Goal: Information Seeking & Learning: Learn about a topic

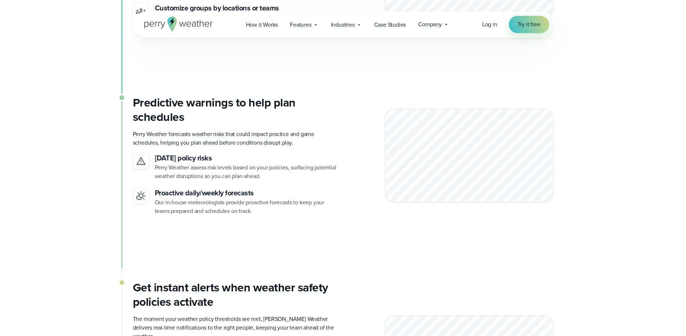
scroll to position [1795, 0]
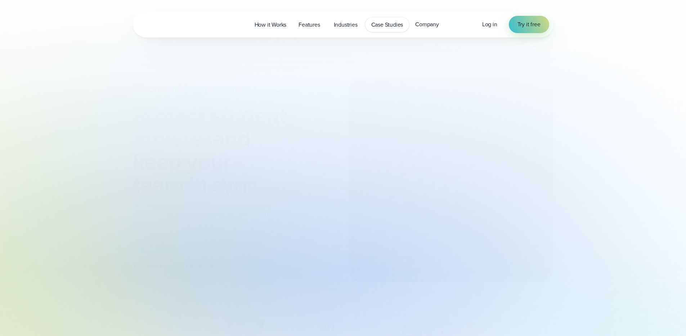
click at [392, 22] on span "Case Studies" at bounding box center [387, 25] width 32 height 9
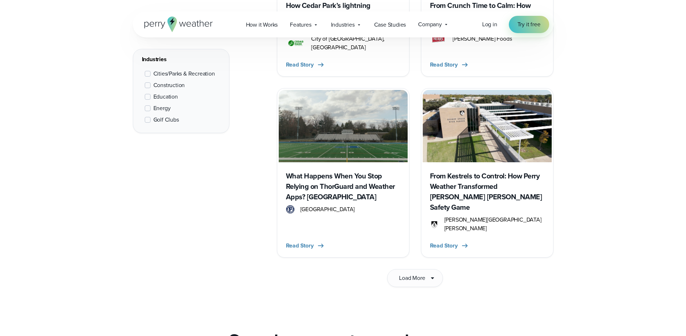
scroll to position [1154, 0]
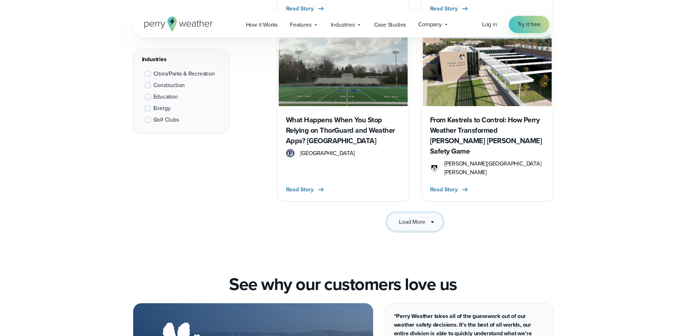
click at [409, 218] on span "Load More" at bounding box center [412, 222] width 26 height 9
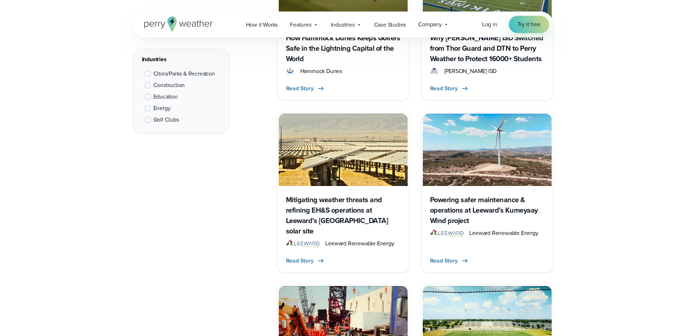
scroll to position [2006, 0]
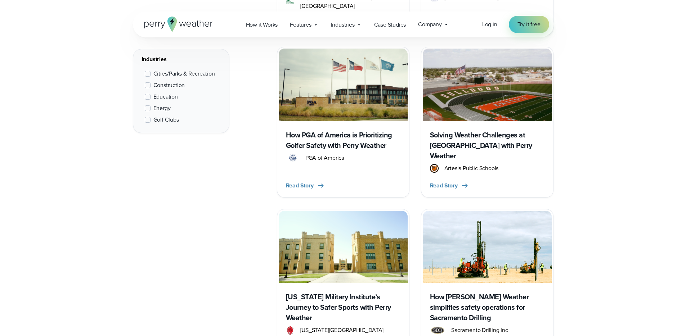
scroll to position [2702, 0]
